Goal: Transaction & Acquisition: Purchase product/service

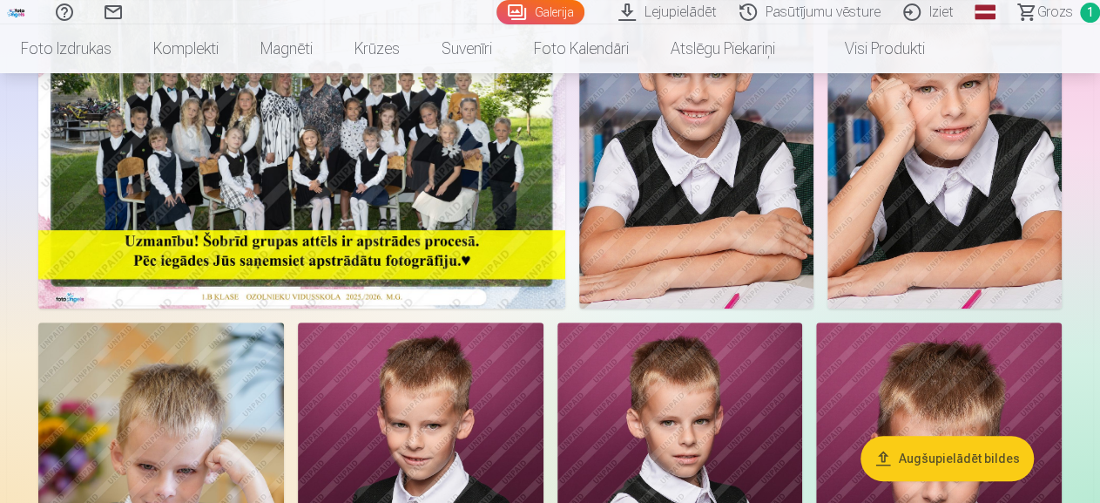
scroll to position [238, 0]
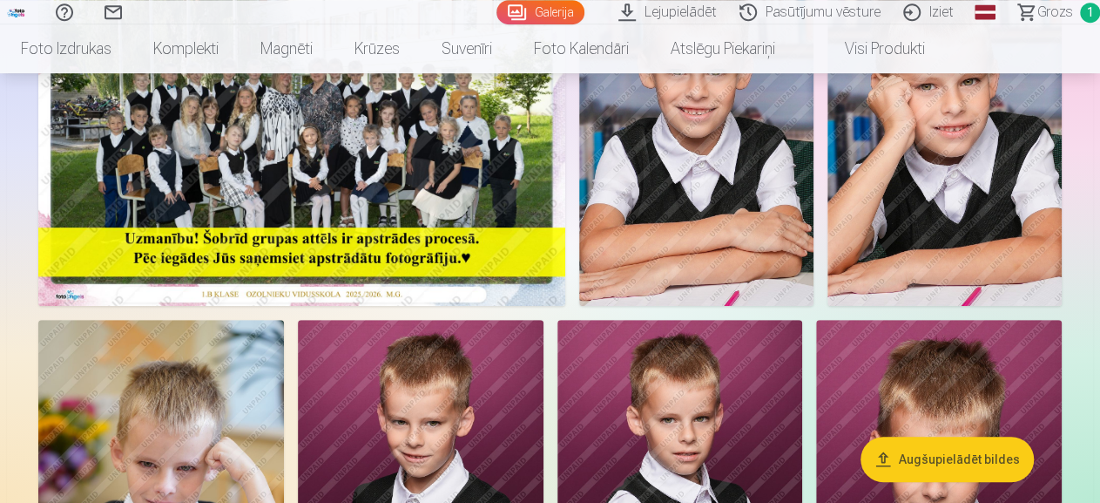
click at [1039, 11] on span "Grozs" at bounding box center [1055, 12] width 36 height 21
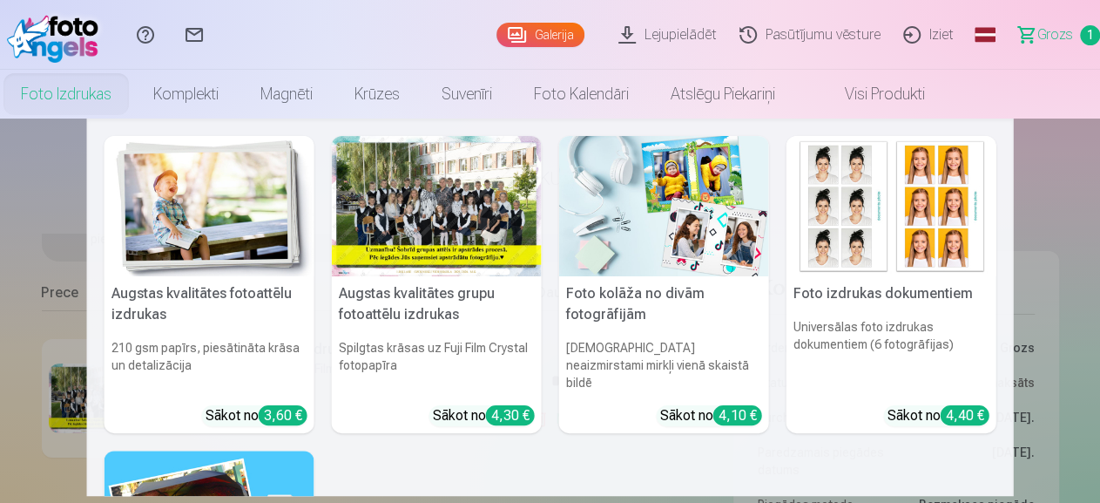
click at [132, 94] on link "Foto izdrukas" at bounding box center [66, 94] width 132 height 49
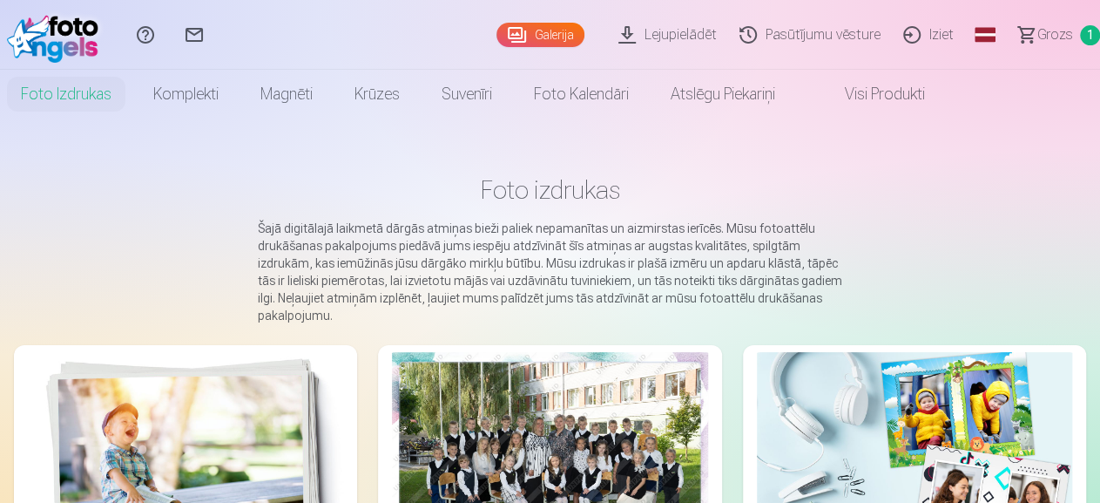
click at [497, 38] on link "Galerija" at bounding box center [541, 35] width 88 height 24
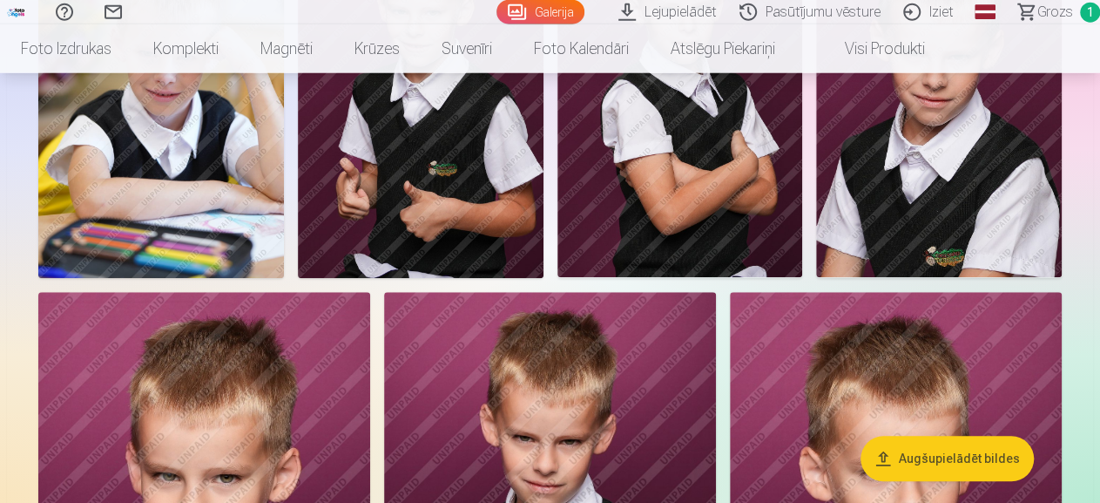
scroll to position [650, 0]
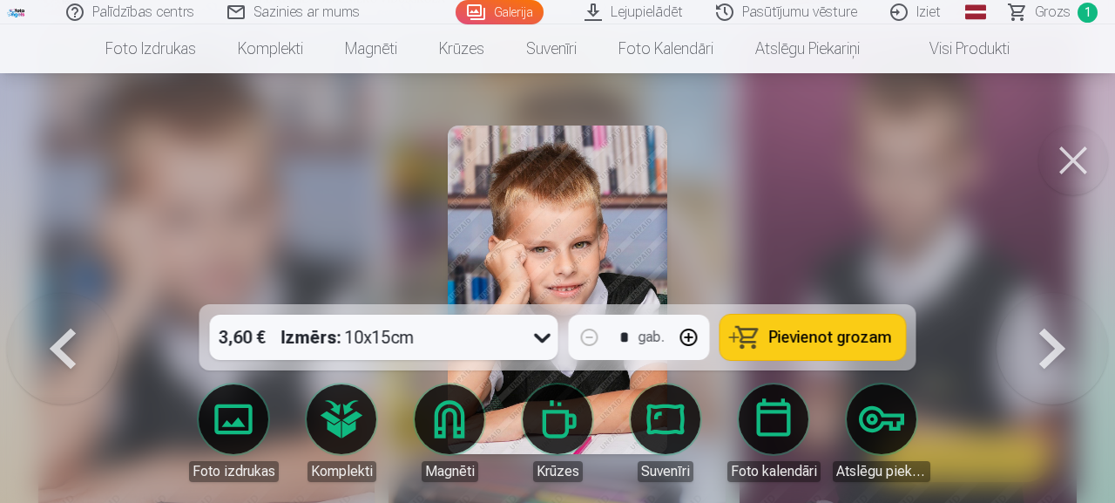
click at [825, 347] on button "Pievienot grozam" at bounding box center [813, 336] width 186 height 45
click at [1049, 293] on button at bounding box center [1053, 293] width 112 height 0
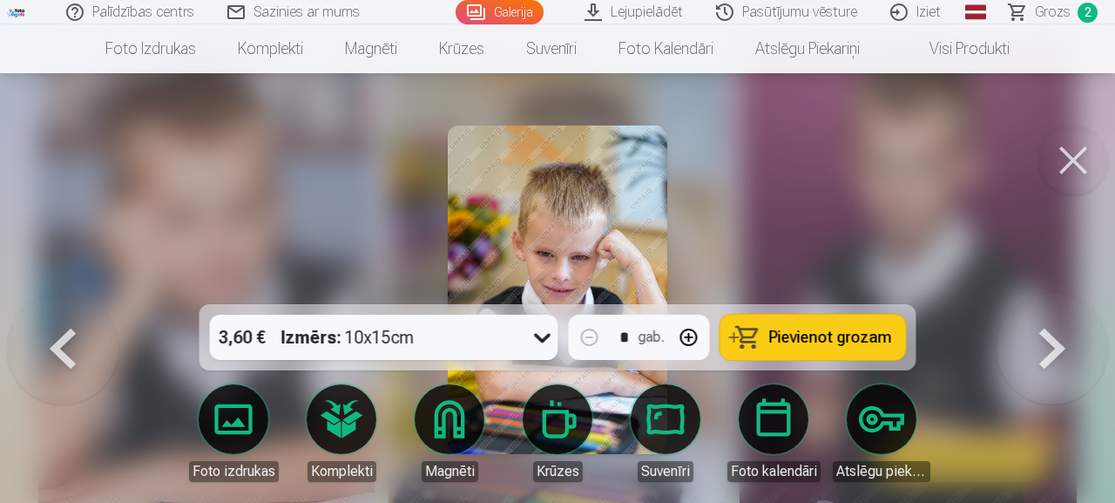
click at [1083, 146] on button at bounding box center [1073, 160] width 70 height 70
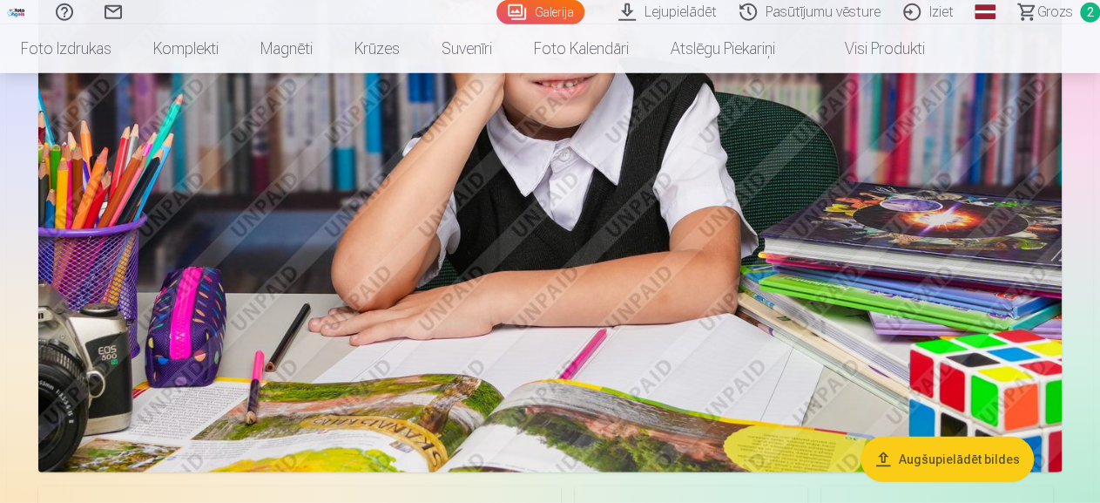
scroll to position [2355, 0]
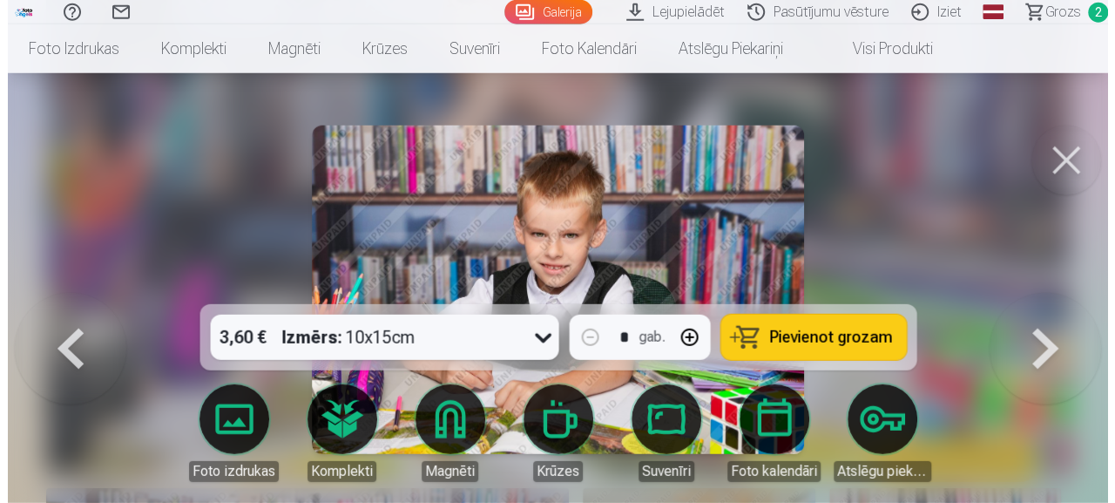
scroll to position [2378, 0]
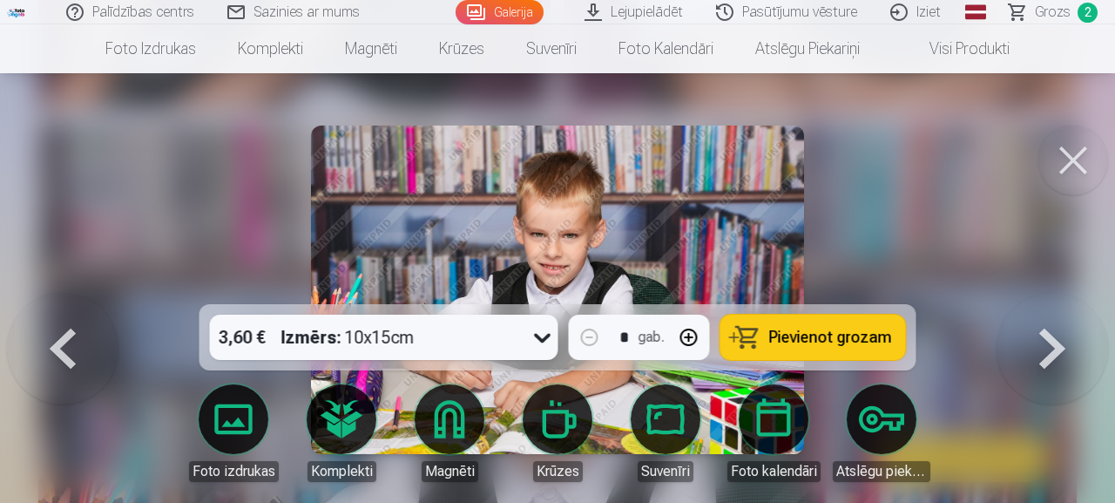
click at [540, 332] on icon at bounding box center [543, 337] width 28 height 28
click at [839, 330] on span "Pievienot grozam" at bounding box center [830, 337] width 123 height 16
click at [1072, 174] on button at bounding box center [1073, 160] width 70 height 70
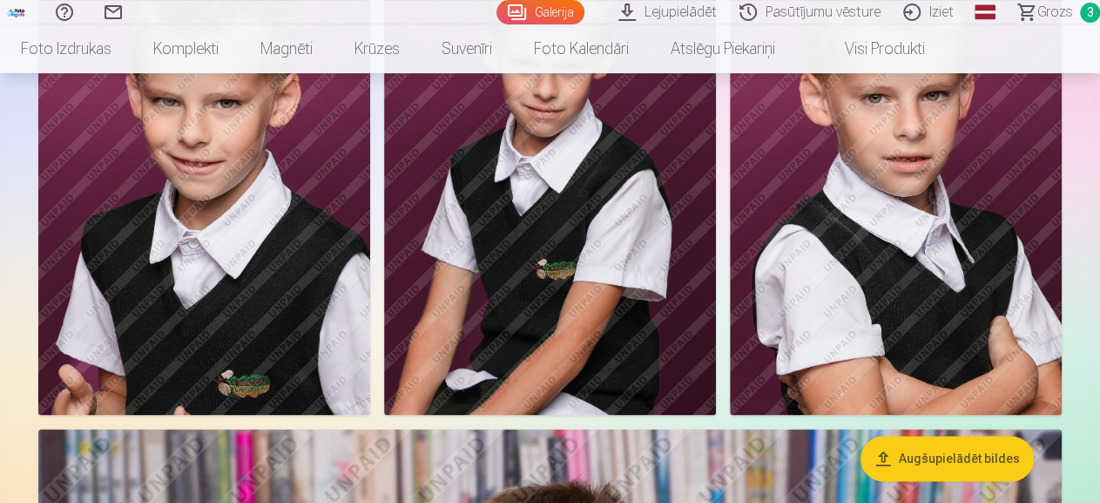
scroll to position [1022, 0]
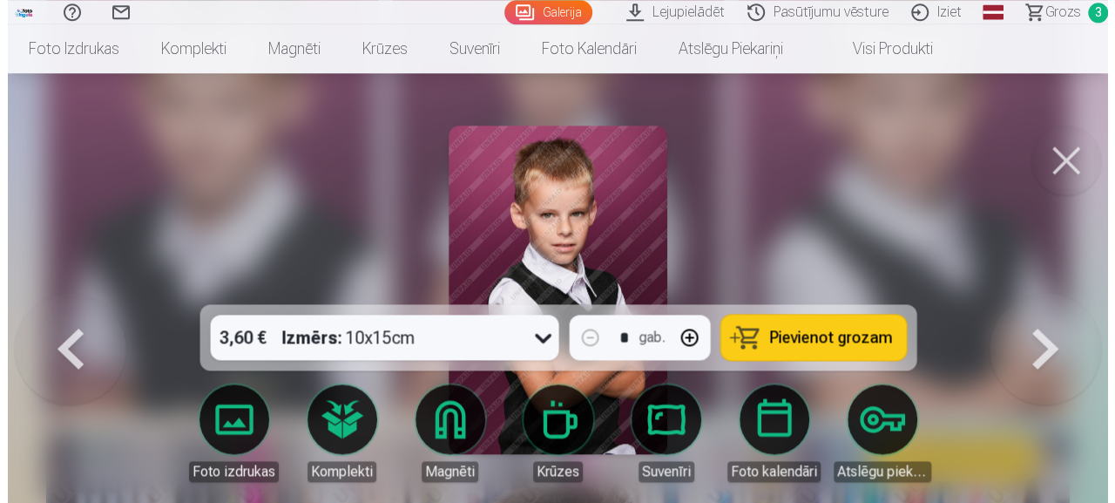
scroll to position [1029, 0]
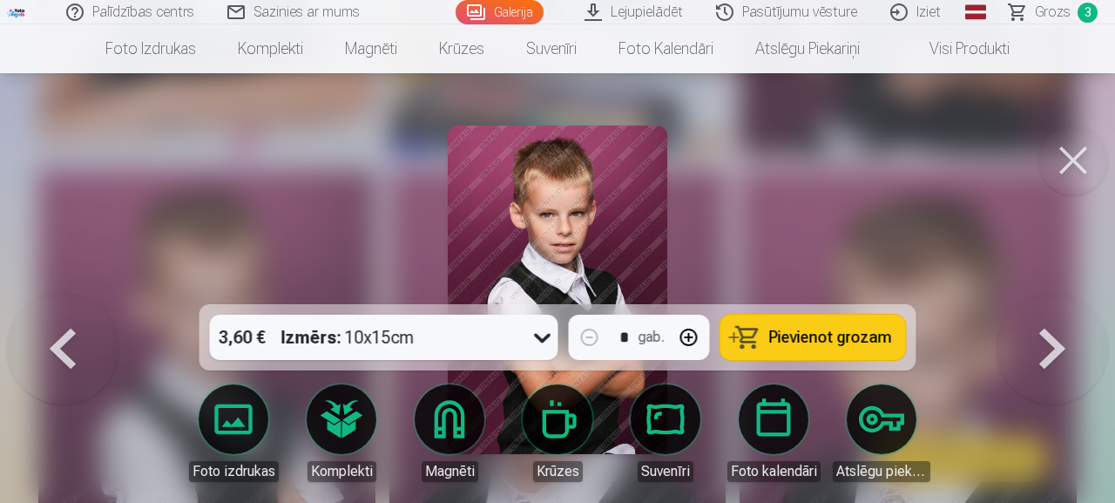
click at [870, 321] on button "Pievienot grozam" at bounding box center [813, 336] width 186 height 45
click at [1075, 160] on button at bounding box center [1073, 160] width 70 height 70
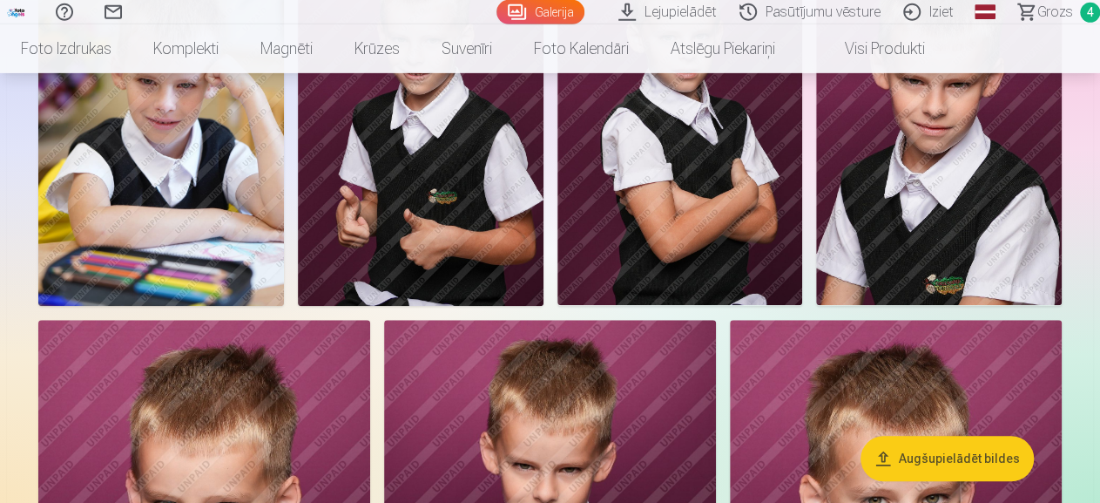
scroll to position [625, 0]
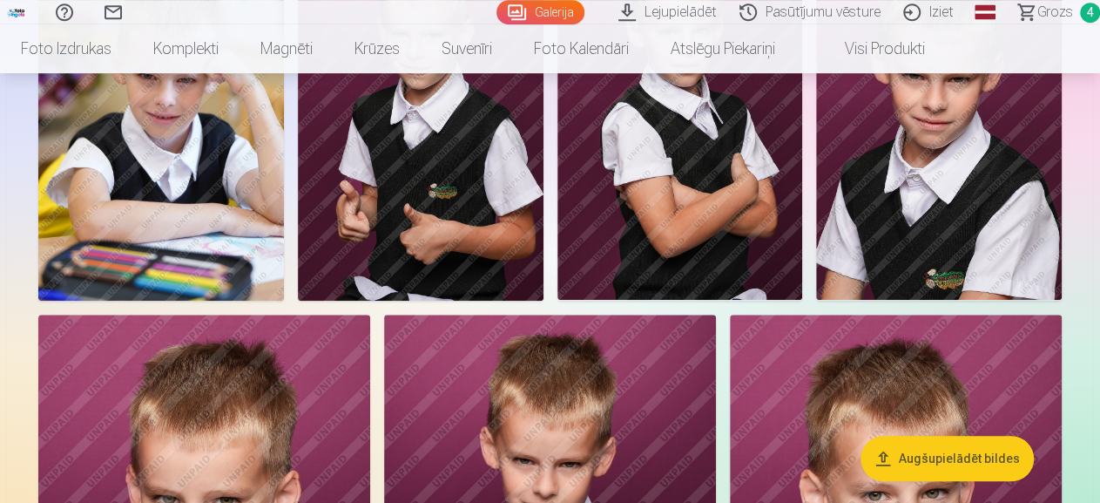
click at [1037, 20] on span "Grozs" at bounding box center [1055, 12] width 36 height 21
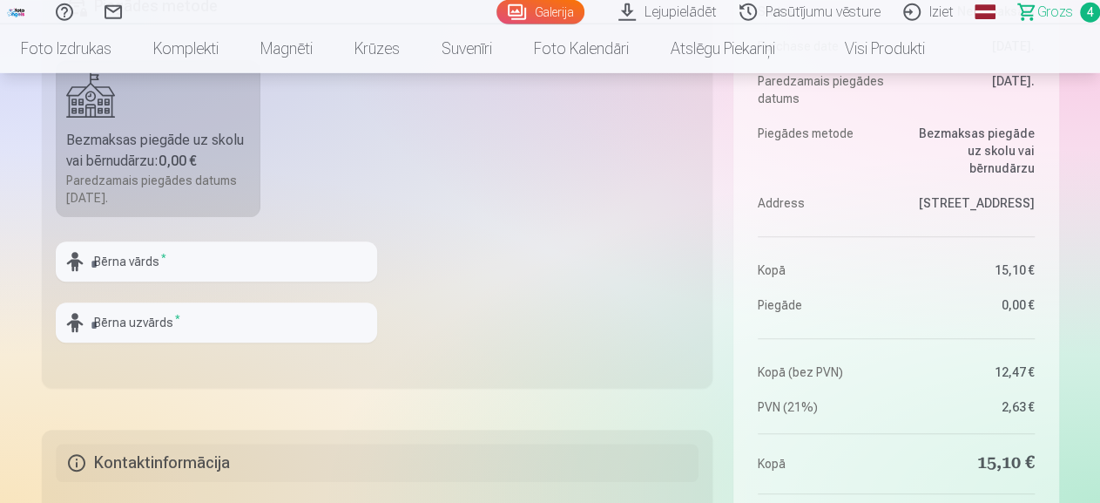
scroll to position [544, 0]
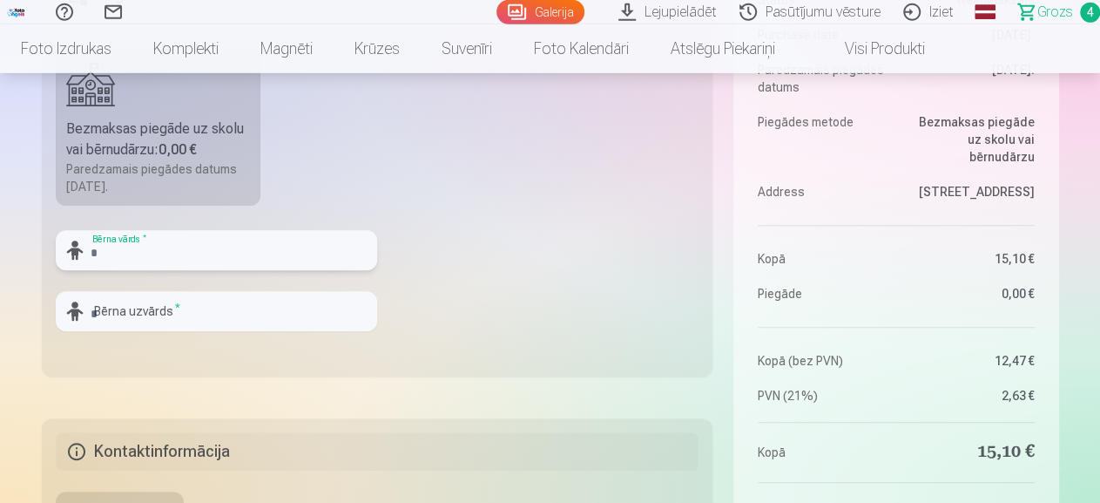
click at [127, 237] on input "text" at bounding box center [216, 250] width 321 height 40
type input "******"
click at [161, 308] on input "text" at bounding box center [216, 311] width 321 height 40
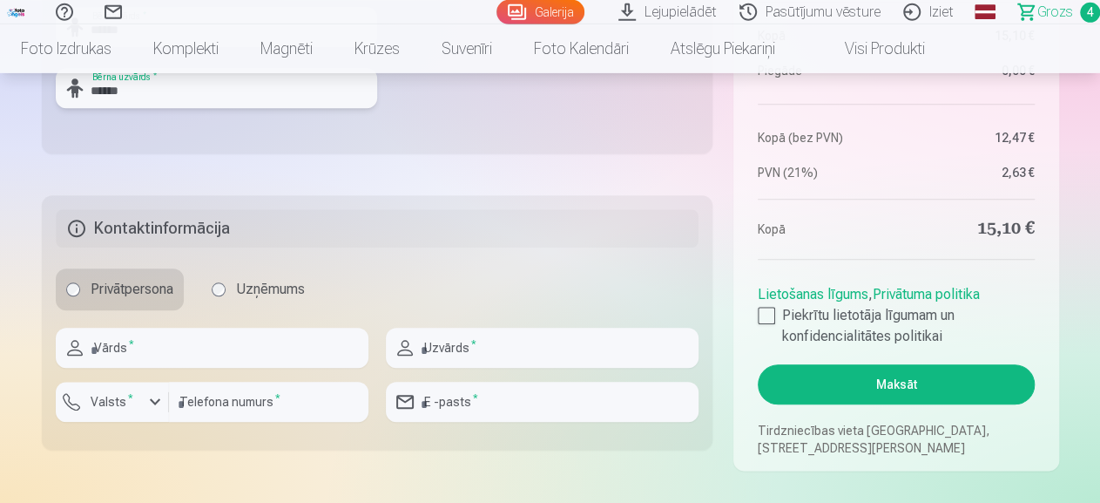
scroll to position [768, 0]
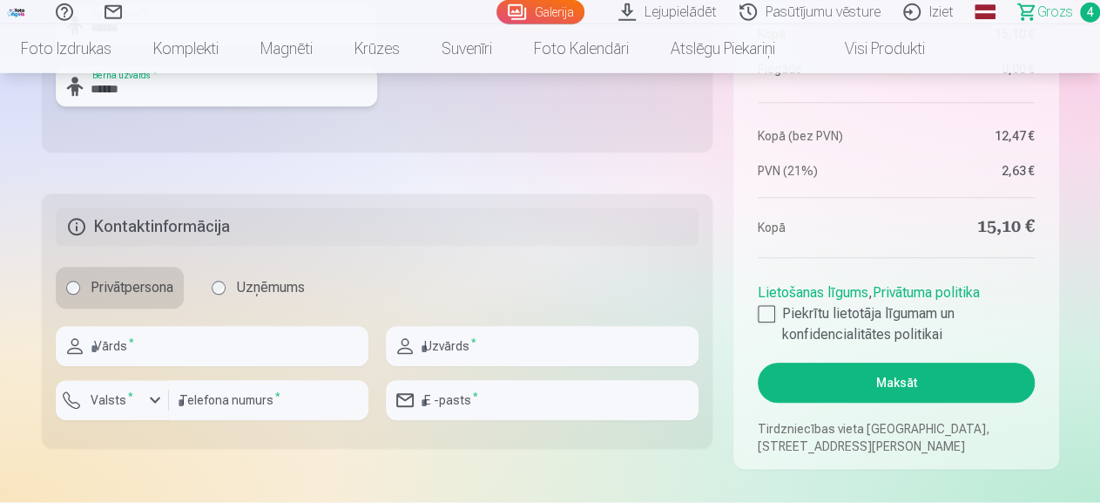
type input "******"
click at [140, 352] on input "text" at bounding box center [212, 347] width 313 height 40
type input "*******"
click at [456, 336] on input "text" at bounding box center [542, 347] width 313 height 40
type input "******"
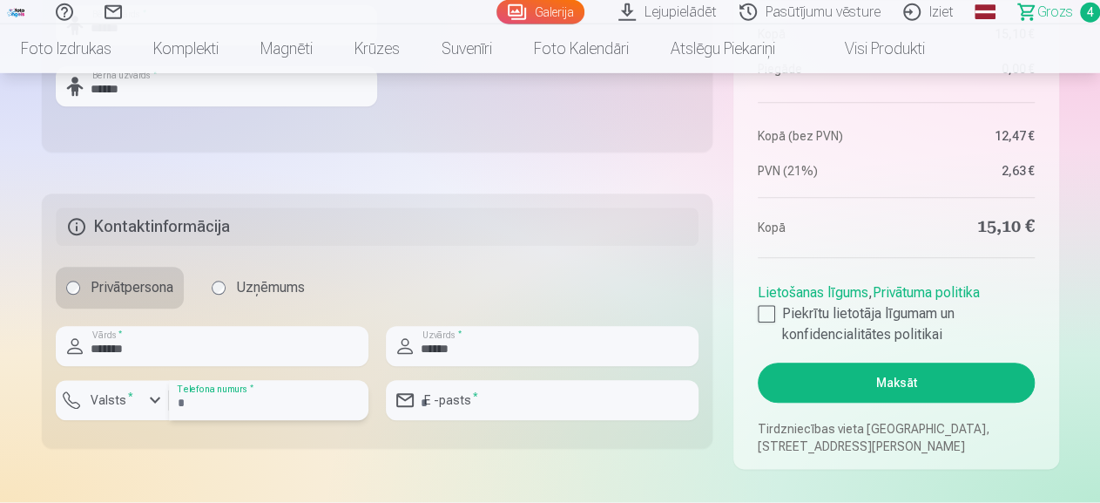
click at [289, 414] on input "number" at bounding box center [268, 401] width 199 height 40
type input "********"
click at [525, 404] on input "email" at bounding box center [542, 401] width 313 height 40
type input "**********"
click at [764, 312] on div at bounding box center [766, 314] width 17 height 17
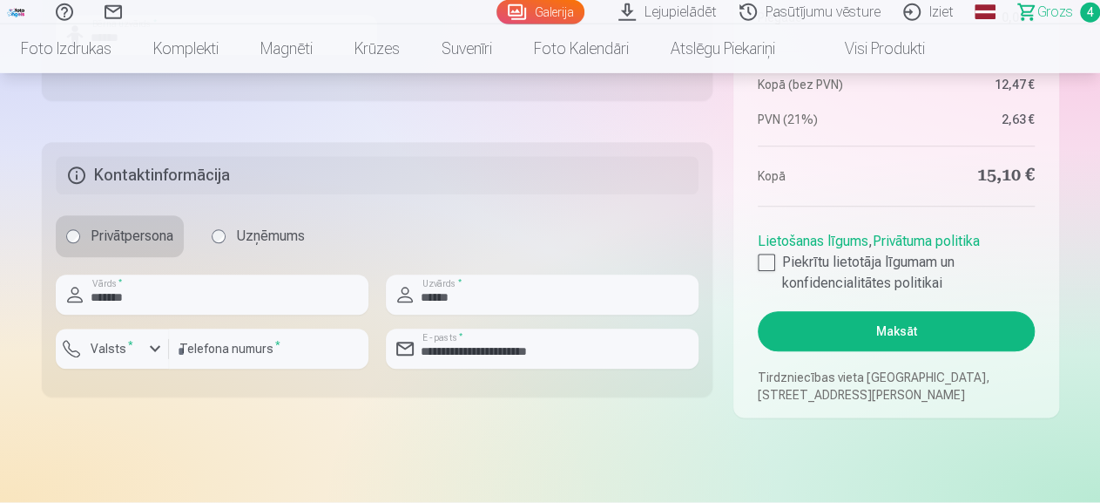
scroll to position [789, 0]
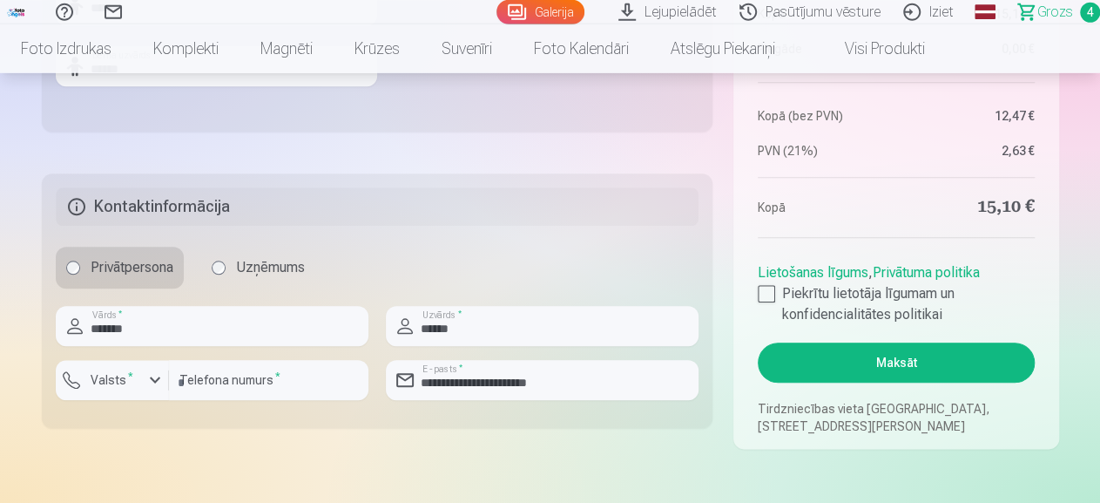
click at [868, 362] on button "Maksāt" at bounding box center [896, 362] width 276 height 40
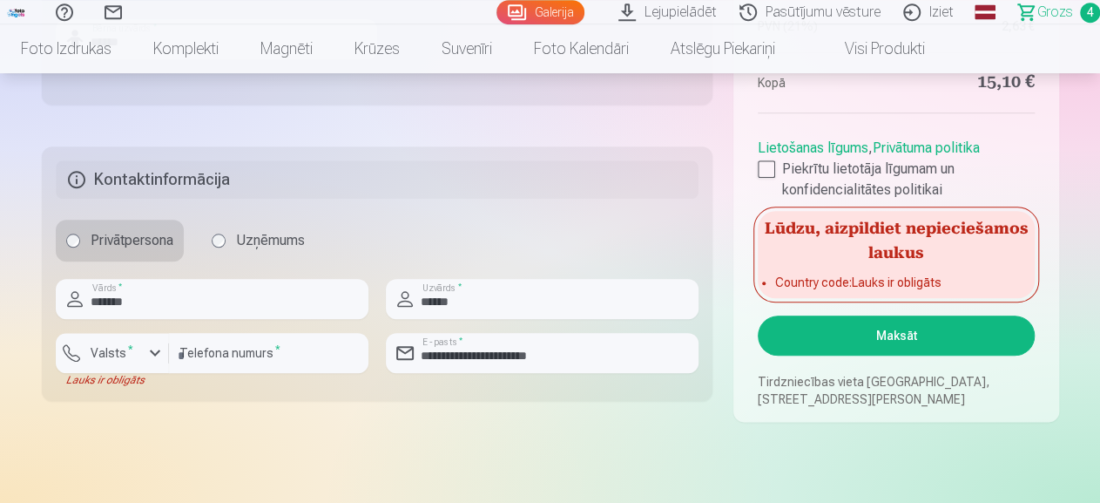
scroll to position [817, 0]
click at [133, 346] on label "Valsts *" at bounding box center [112, 351] width 57 height 17
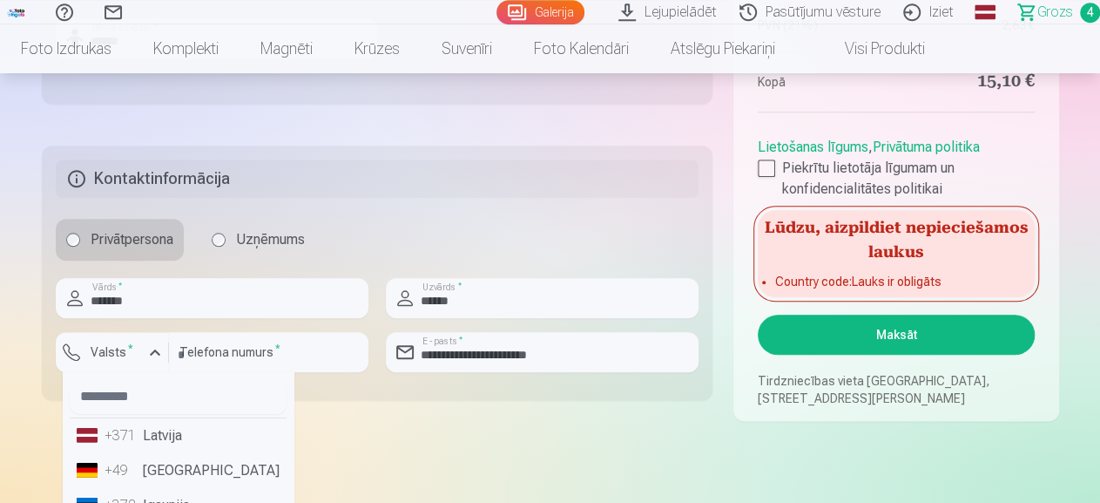
click at [156, 438] on li "+371 Latvija" at bounding box center [178, 435] width 217 height 35
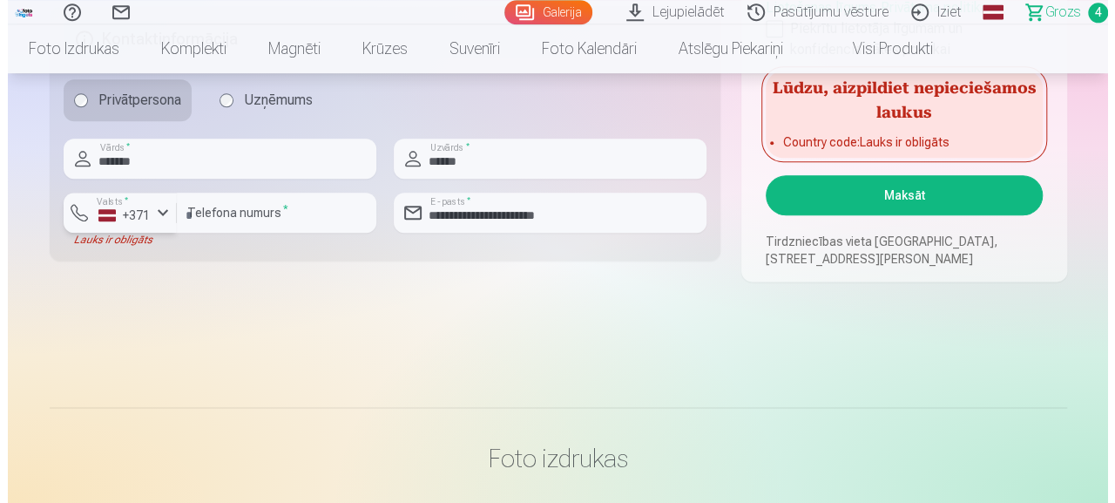
scroll to position [958, 0]
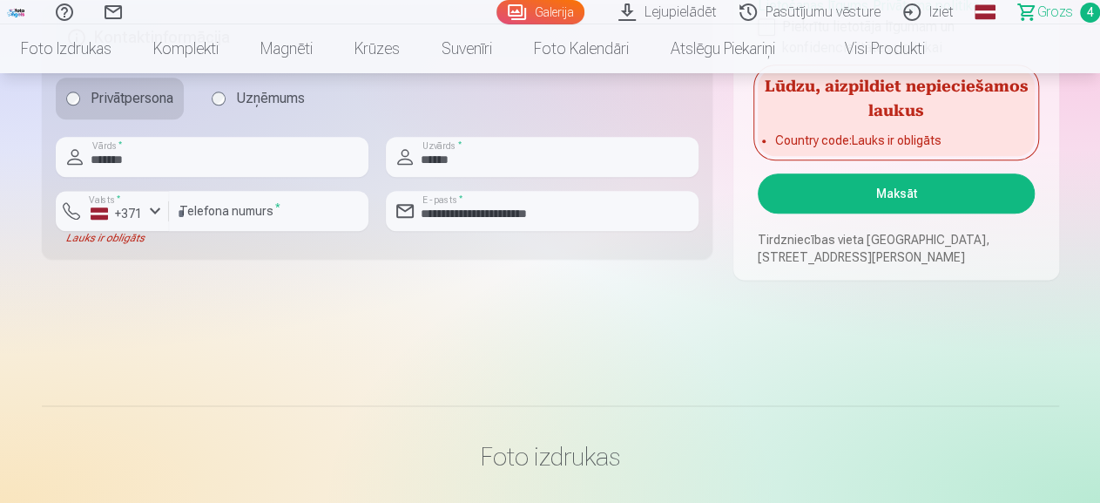
click at [876, 194] on button "Maksāt" at bounding box center [896, 193] width 276 height 40
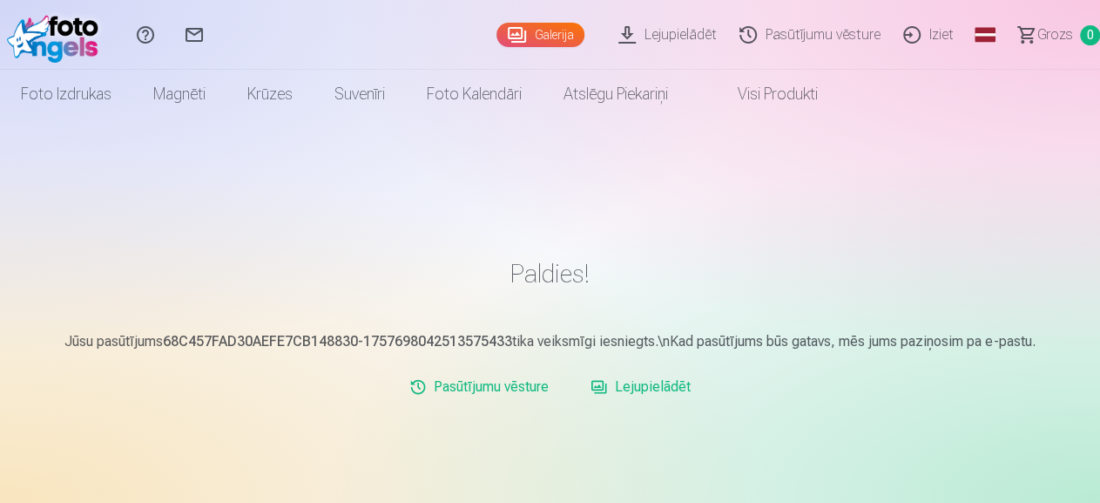
click at [913, 37] on link "Iziet" at bounding box center [931, 35] width 73 height 70
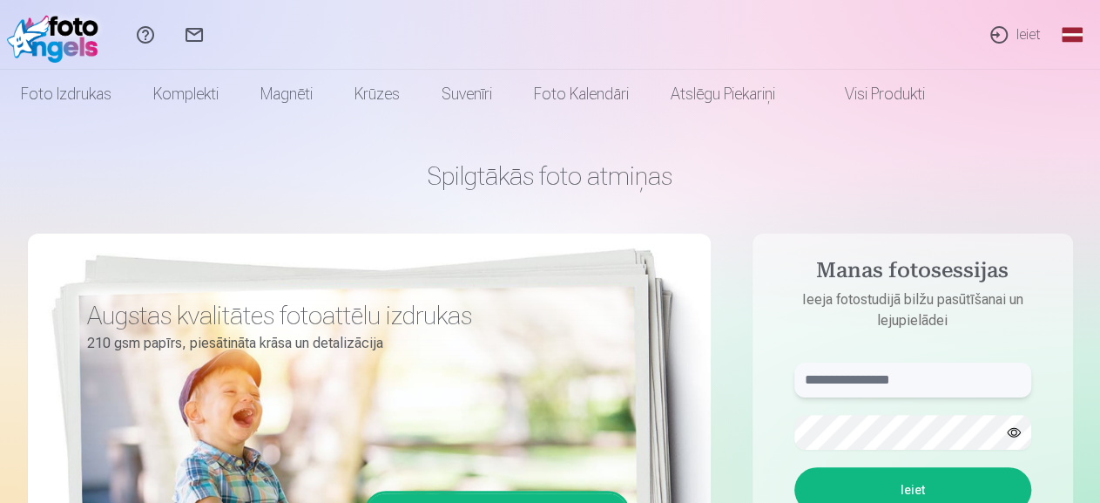
click at [851, 381] on input "text" at bounding box center [912, 379] width 237 height 35
type input "**********"
click at [952, 493] on button "Ieiet" at bounding box center [912, 489] width 237 height 45
